Goal: Check status: Check status

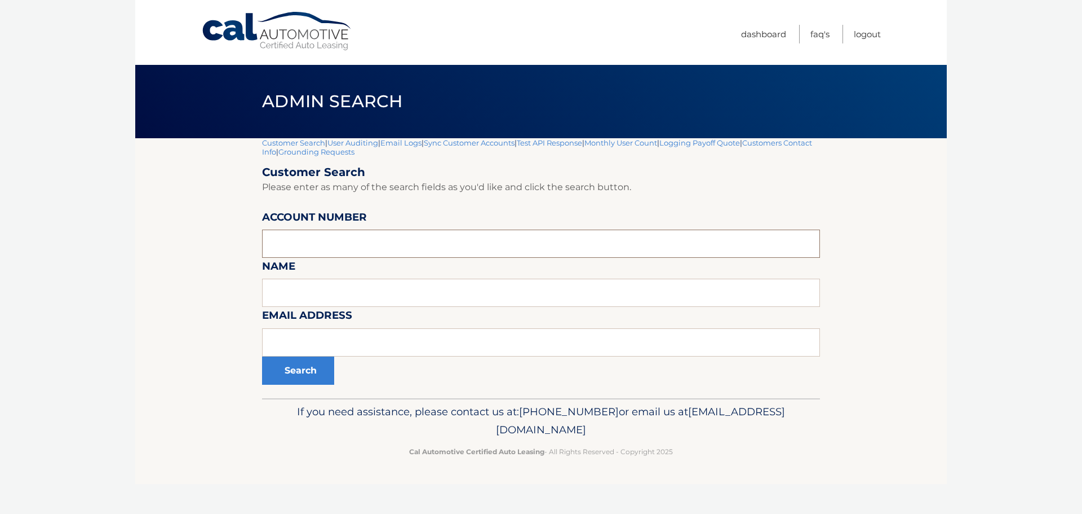
click at [309, 245] on input "text" at bounding box center [541, 243] width 558 height 28
type input "44455538894"
click at [262, 356] on button "Search" at bounding box center [298, 370] width 72 height 28
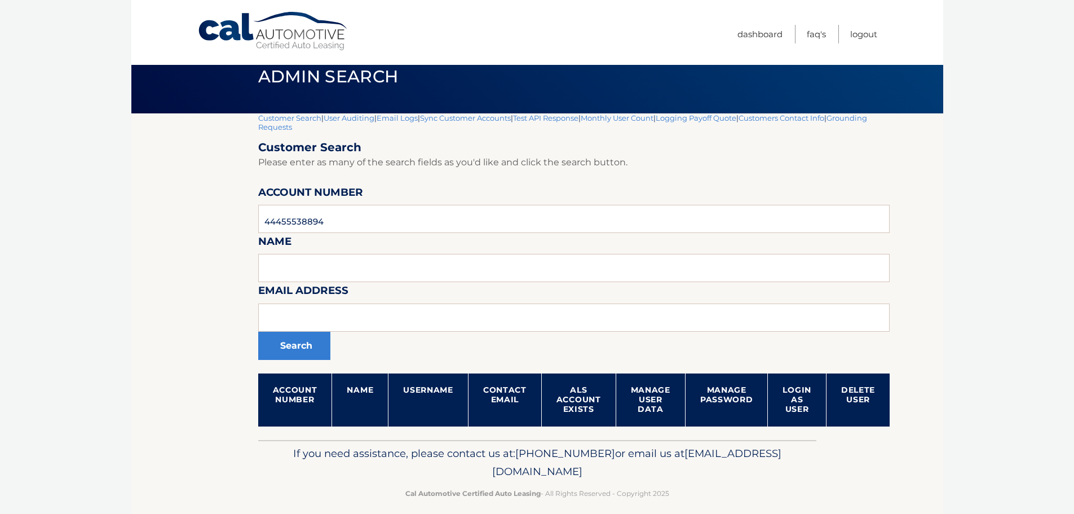
scroll to position [36, 0]
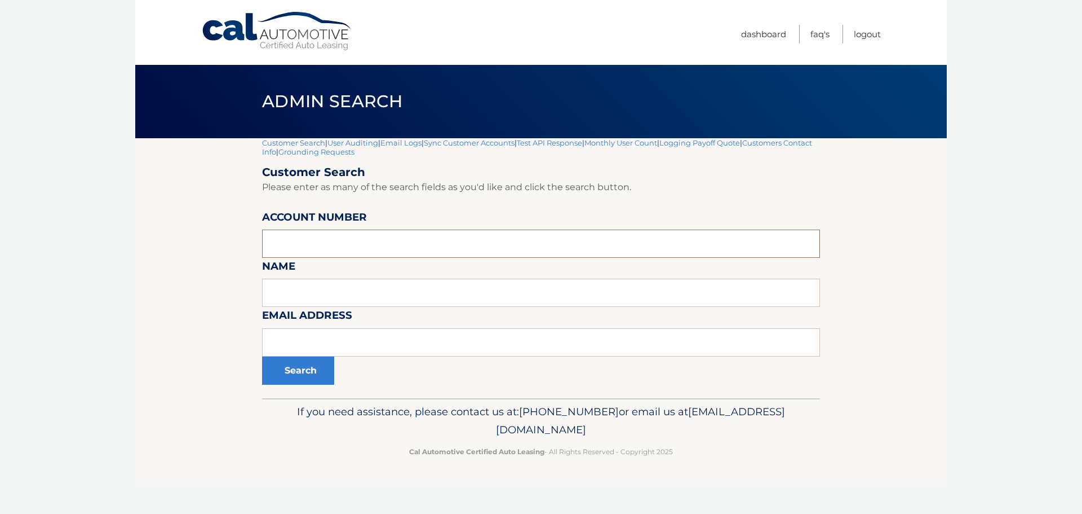
drag, startPoint x: 335, startPoint y: 246, endPoint x: 439, endPoint y: 250, distance: 103.8
click at [335, 246] on input "text" at bounding box center [541, 243] width 558 height 28
click at [317, 234] on input "text" at bounding box center [541, 243] width 558 height 28
type input "44455703532"
click at [262, 356] on button "Search" at bounding box center [298, 370] width 72 height 28
